Goal: Task Accomplishment & Management: Use online tool/utility

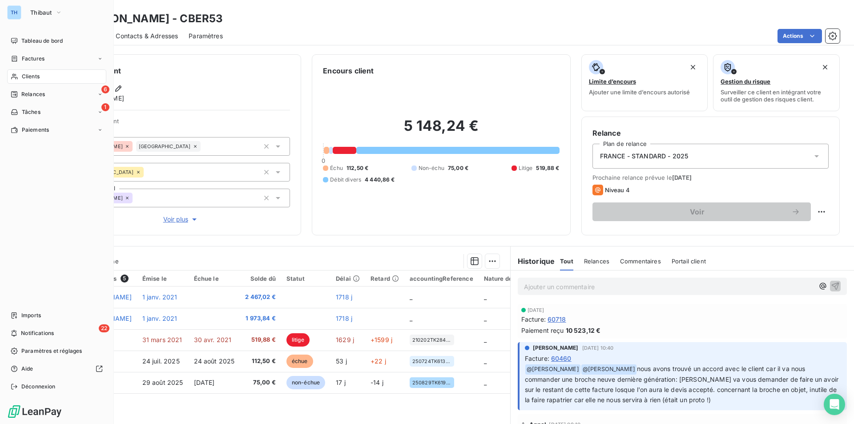
click at [22, 76] on span "Clients" at bounding box center [31, 77] width 18 height 8
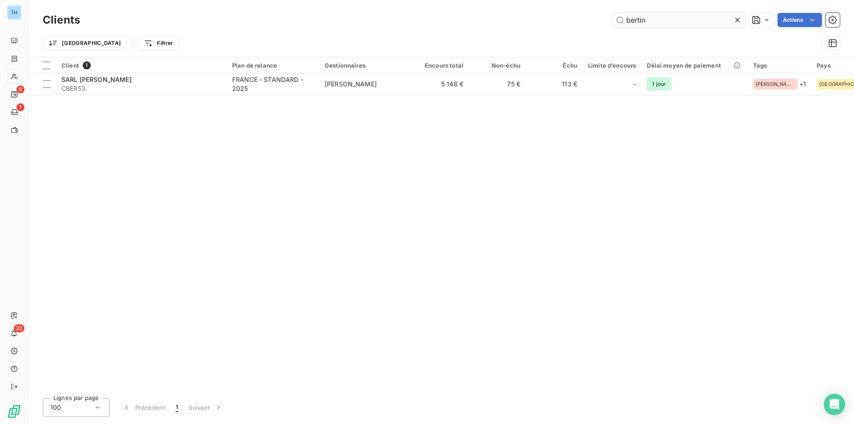
drag, startPoint x: 662, startPoint y: 20, endPoint x: 623, endPoint y: 21, distance: 39.2
click at [623, 21] on input "bertin" at bounding box center [678, 20] width 133 height 14
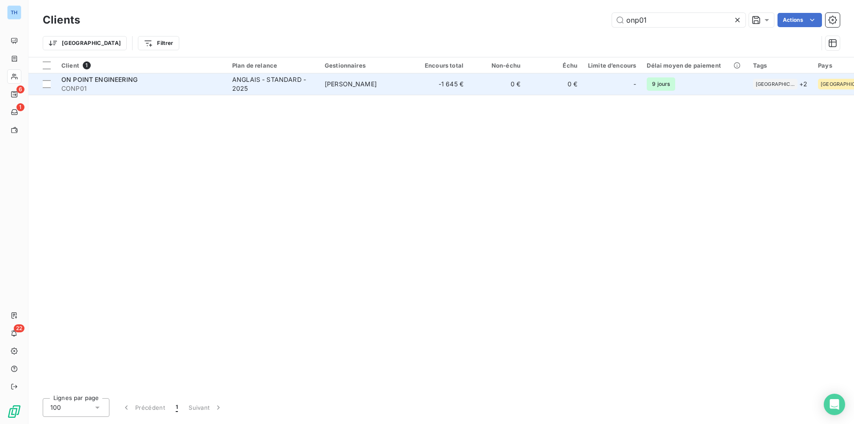
type input "onp01"
click at [395, 81] on td "[PERSON_NAME]" at bounding box center [365, 83] width 93 height 21
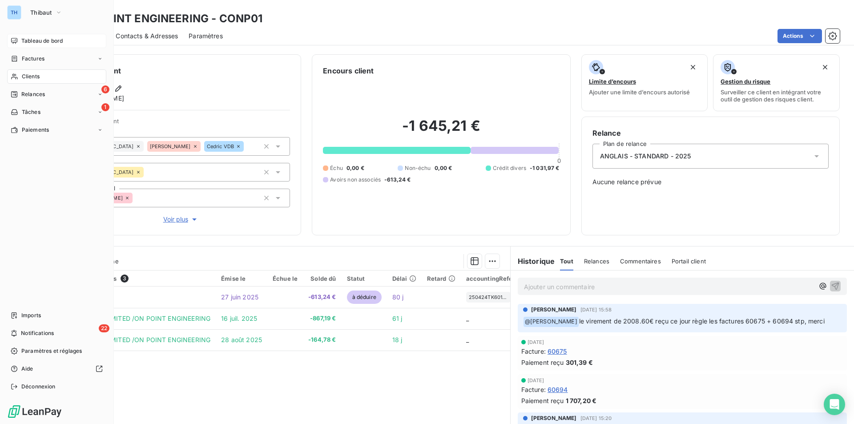
click at [31, 42] on span "Tableau de bord" at bounding box center [41, 41] width 41 height 8
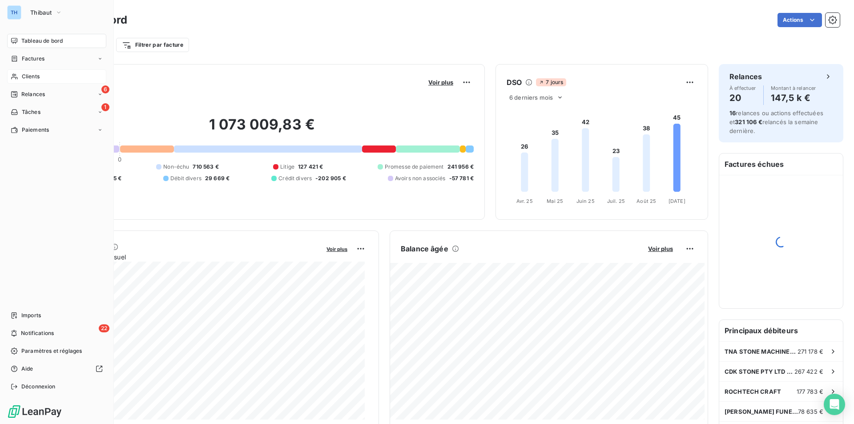
click at [34, 74] on span "Clients" at bounding box center [31, 77] width 18 height 8
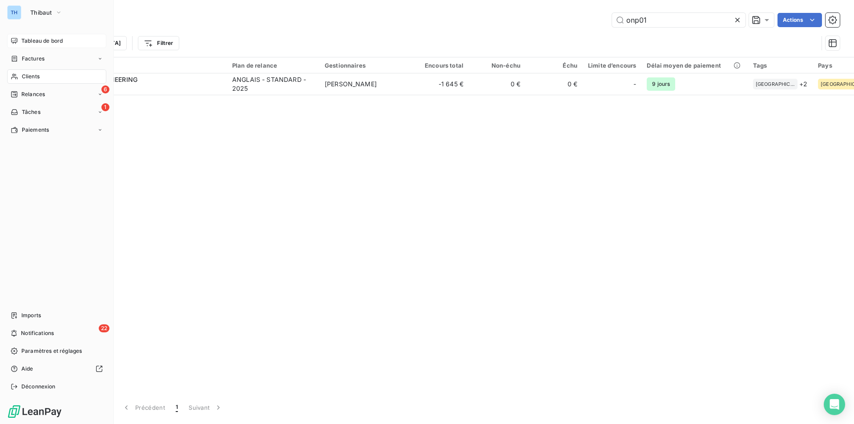
click at [32, 39] on span "Tableau de bord" at bounding box center [41, 41] width 41 height 8
